Goal: Navigation & Orientation: Find specific page/section

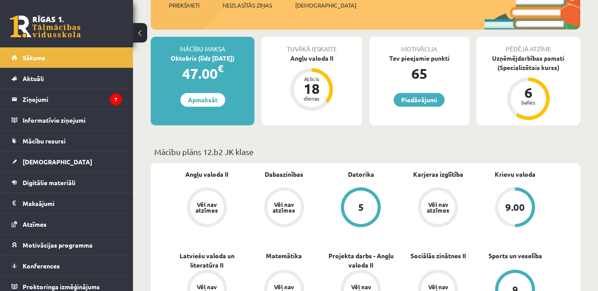
scroll to position [177, 0]
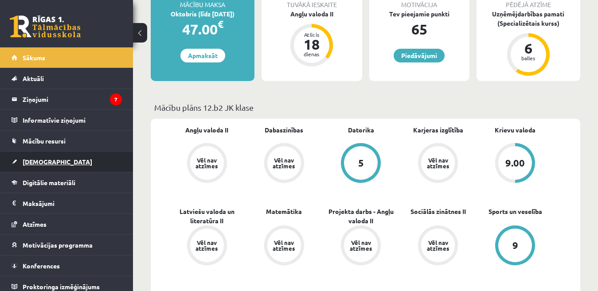
click at [42, 166] on link "[DEMOGRAPHIC_DATA]" at bounding box center [67, 162] width 110 height 20
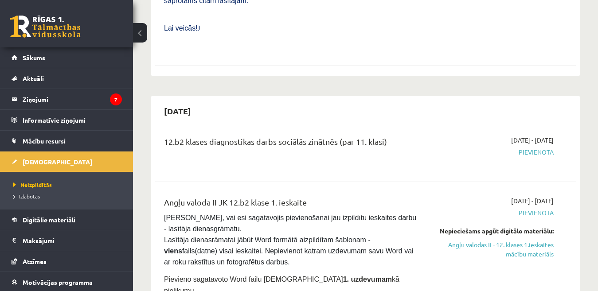
scroll to position [399, 0]
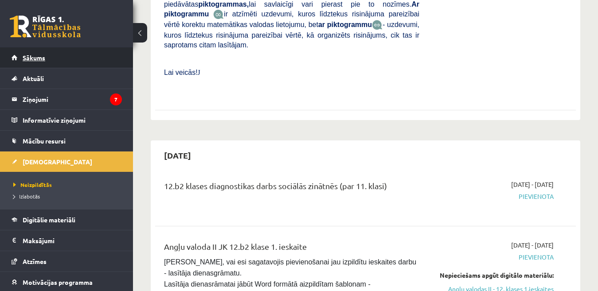
click at [43, 59] on span "Sākums" at bounding box center [34, 58] width 23 height 8
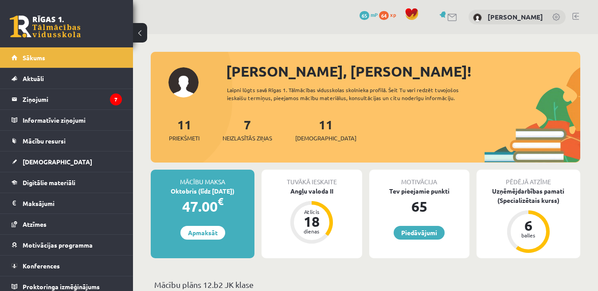
click at [577, 14] on link at bounding box center [575, 16] width 7 height 7
